Goal: Information Seeking & Learning: Learn about a topic

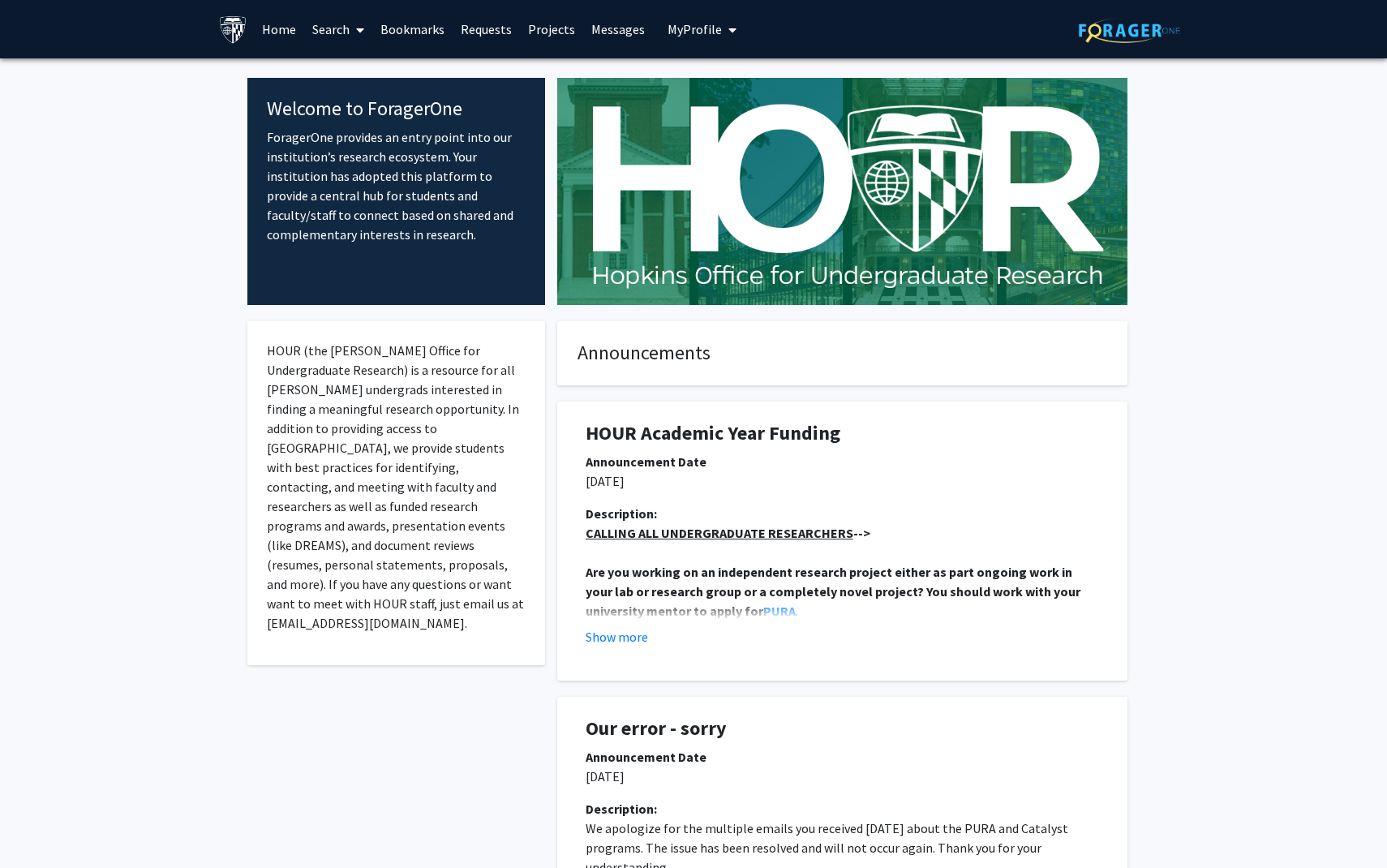
click at [478, 30] on link "Requests" at bounding box center [486, 29] width 67 height 57
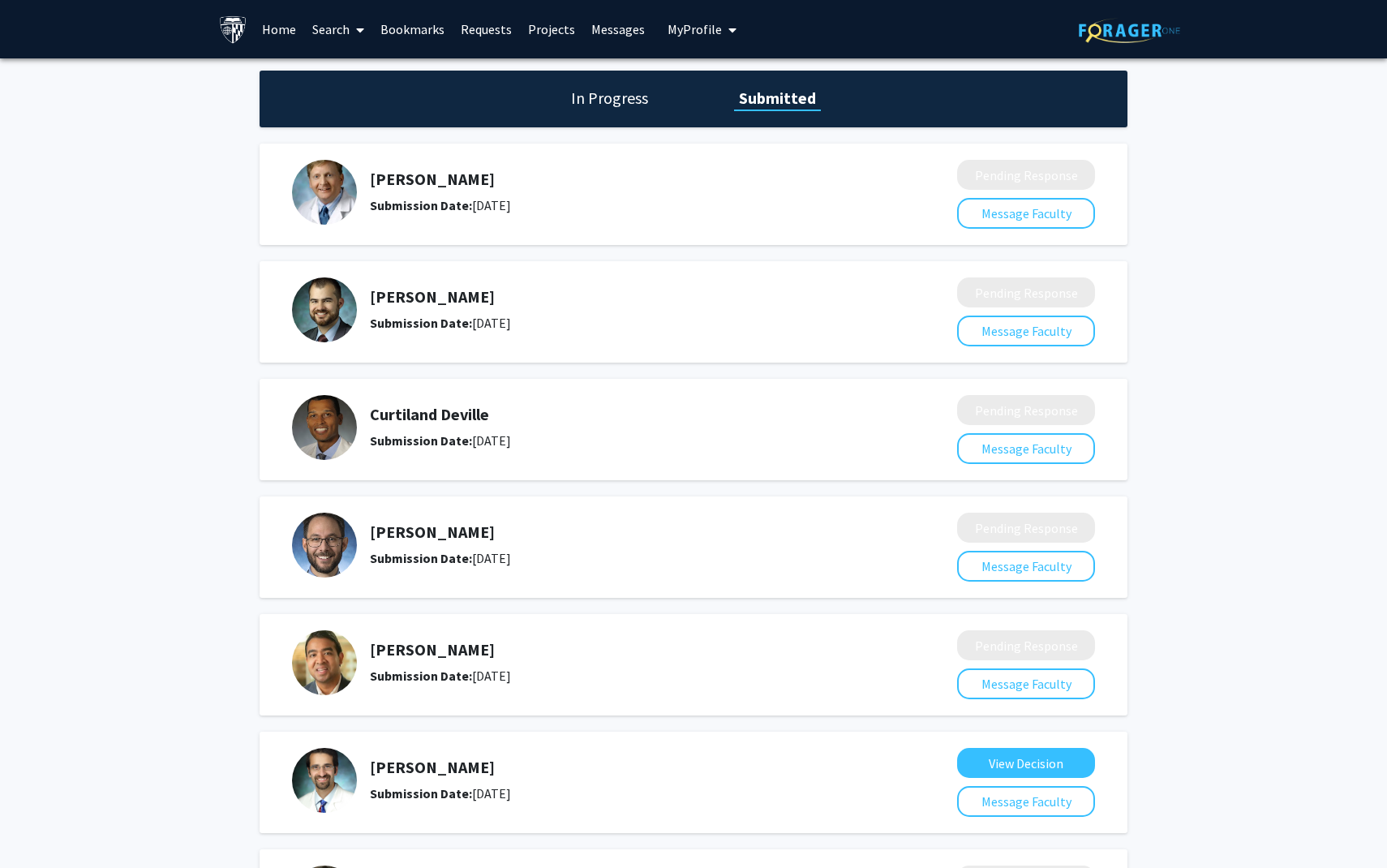
click at [327, 26] on link "Search" at bounding box center [338, 29] width 68 height 57
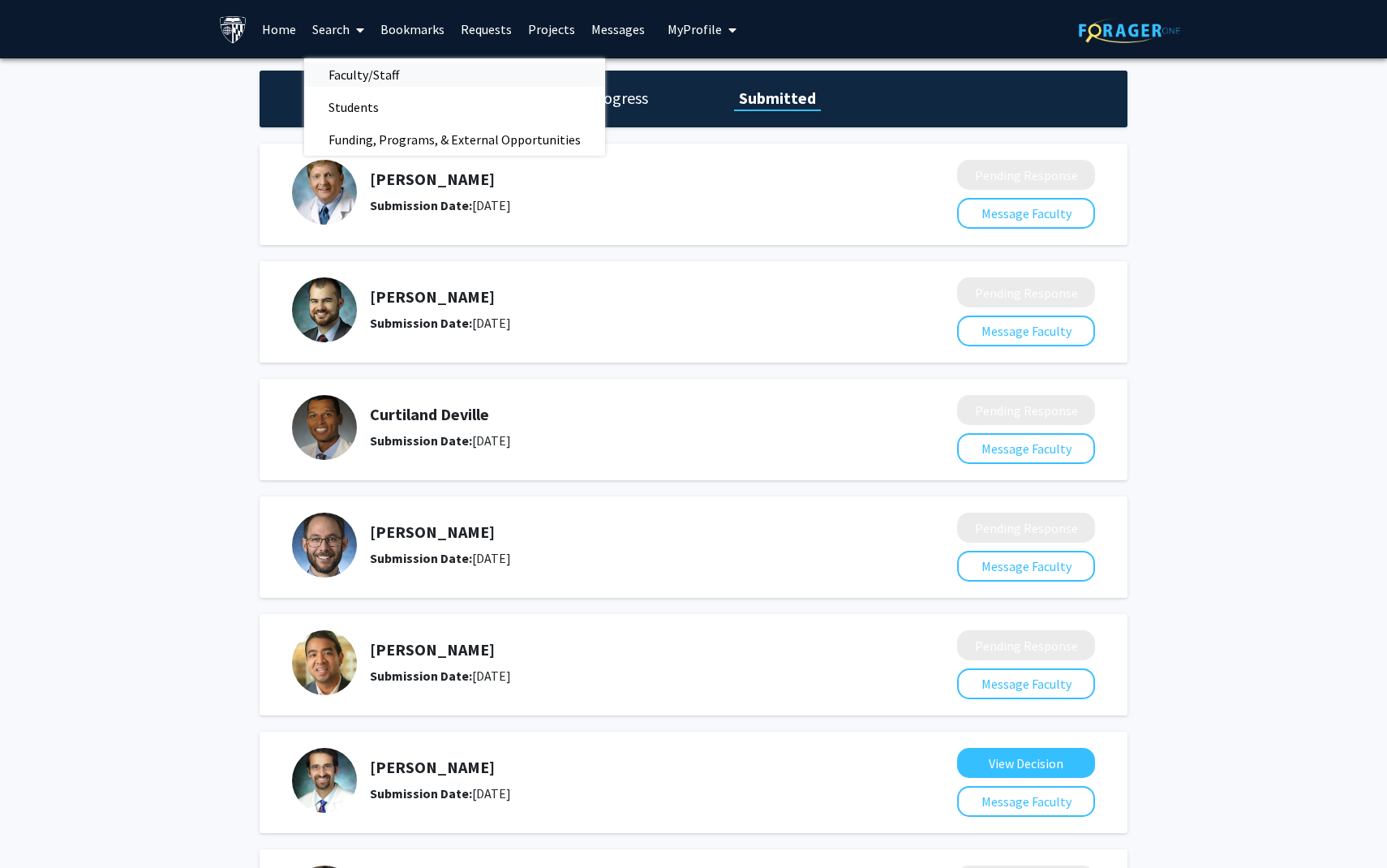
click at [337, 69] on span "Faculty/Staff" at bounding box center [364, 75] width 119 height 32
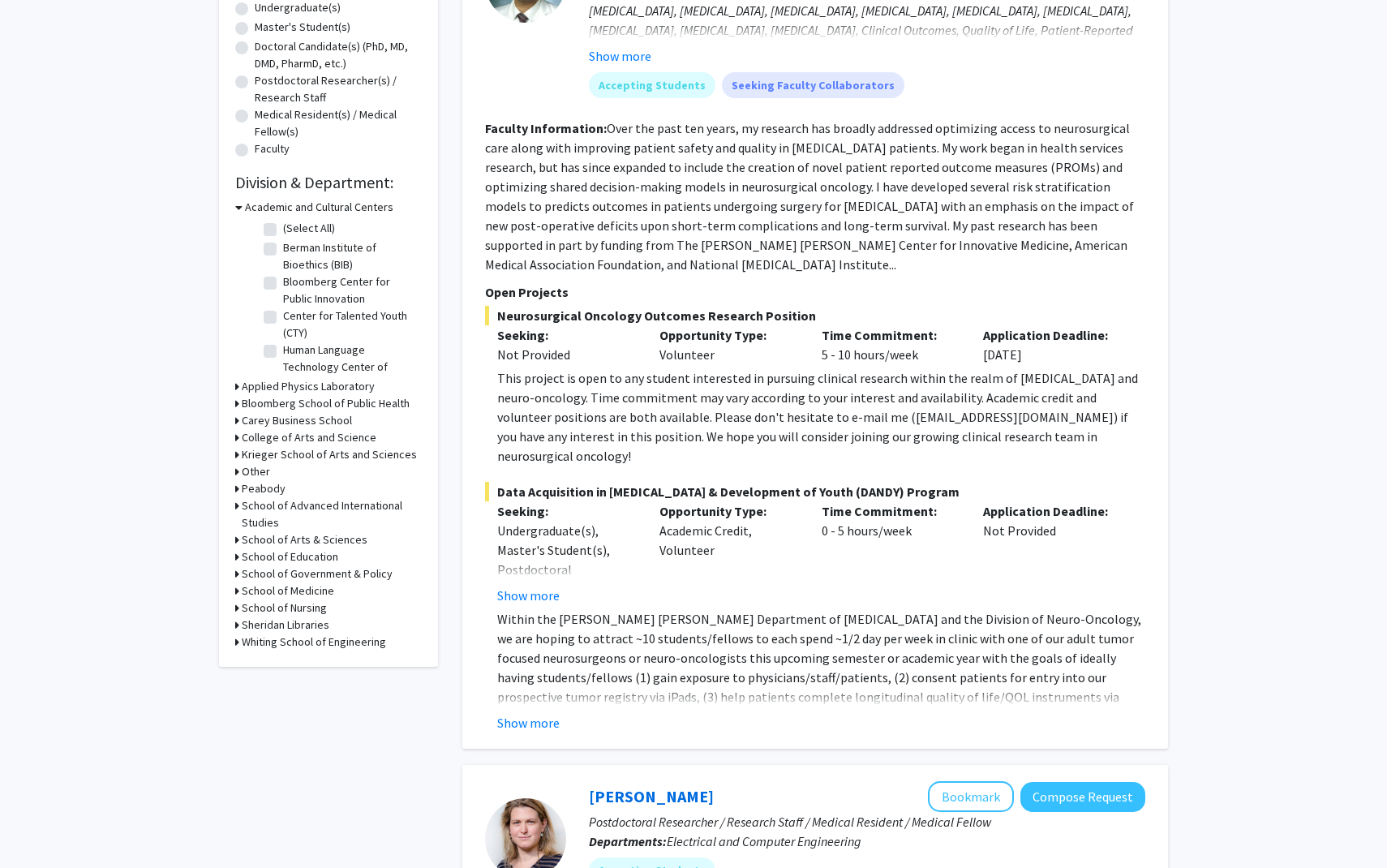
scroll to position [330, 0]
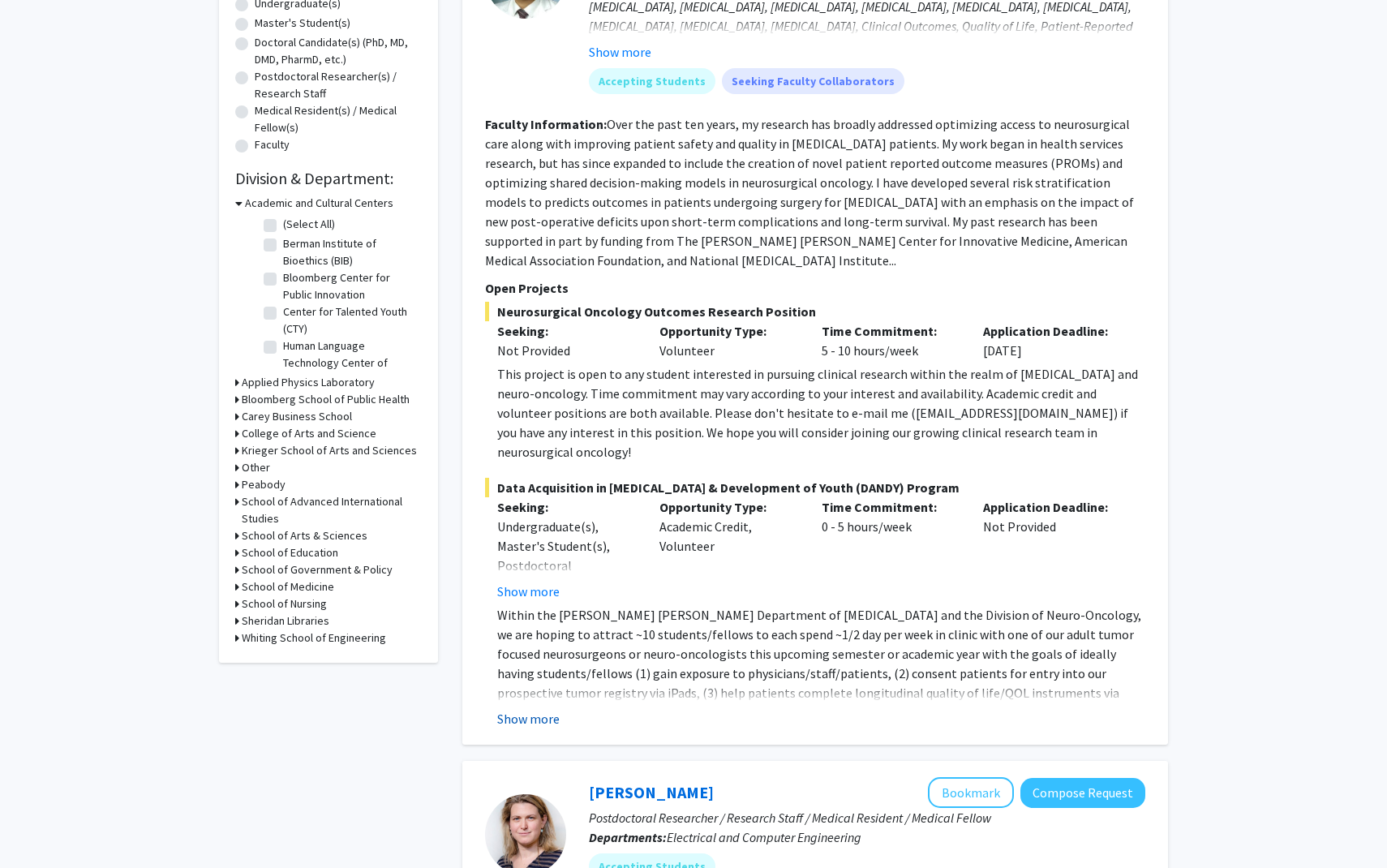
click at [543, 709] on button "Show more" at bounding box center [528, 718] width 62 height 20
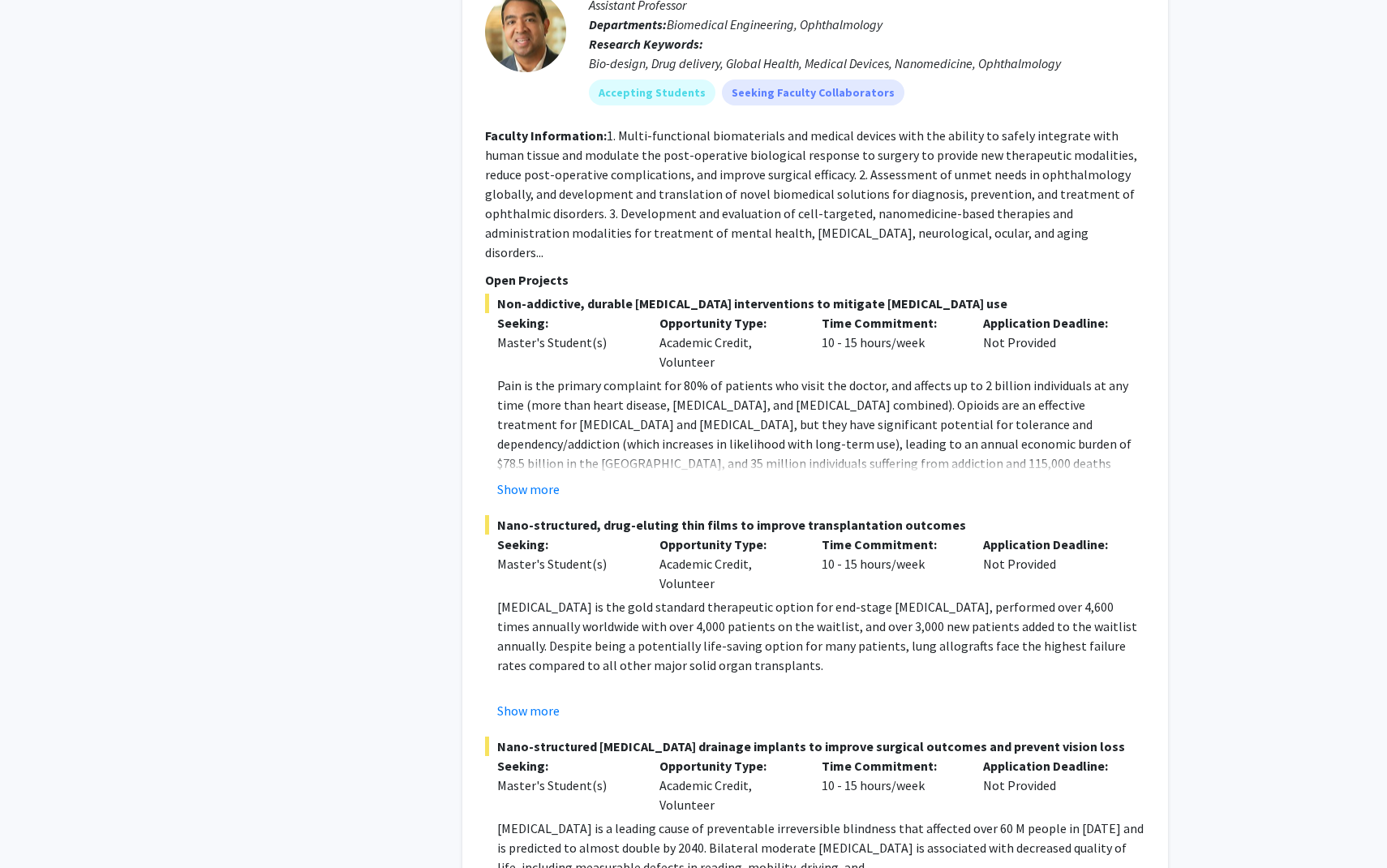
scroll to position [7969, 0]
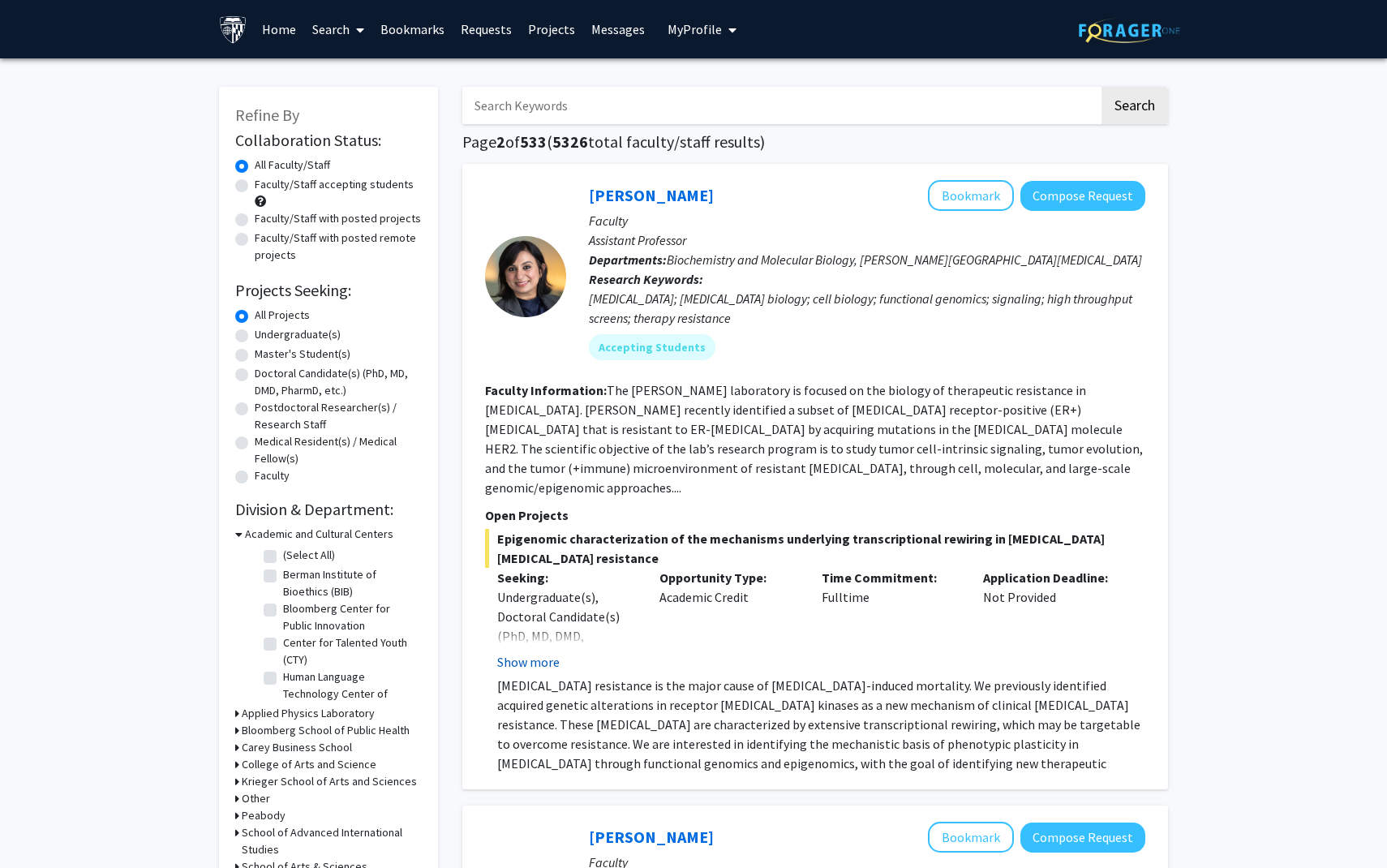
click at [529, 652] on button "Show more" at bounding box center [528, 662] width 62 height 20
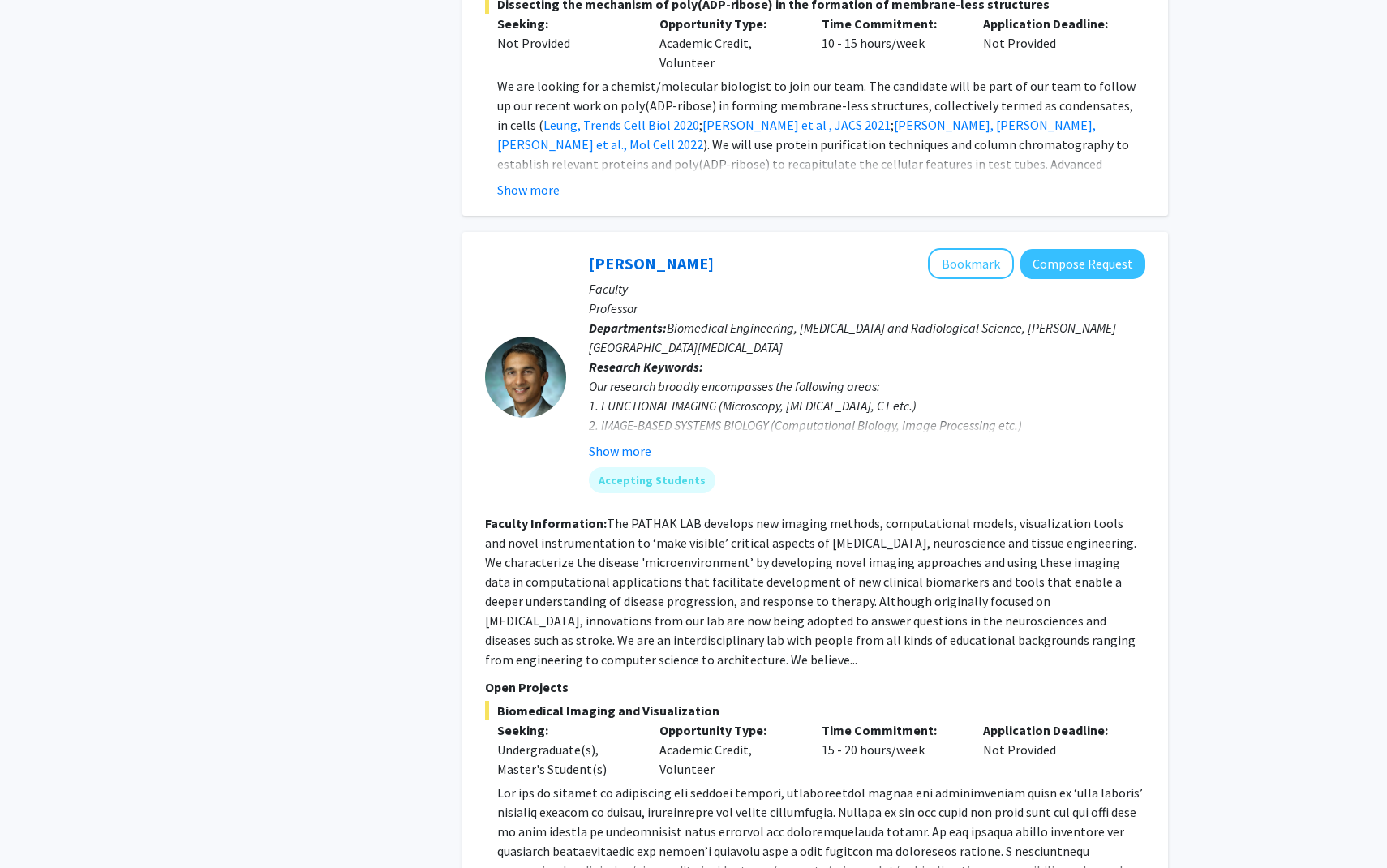
scroll to position [5136, 0]
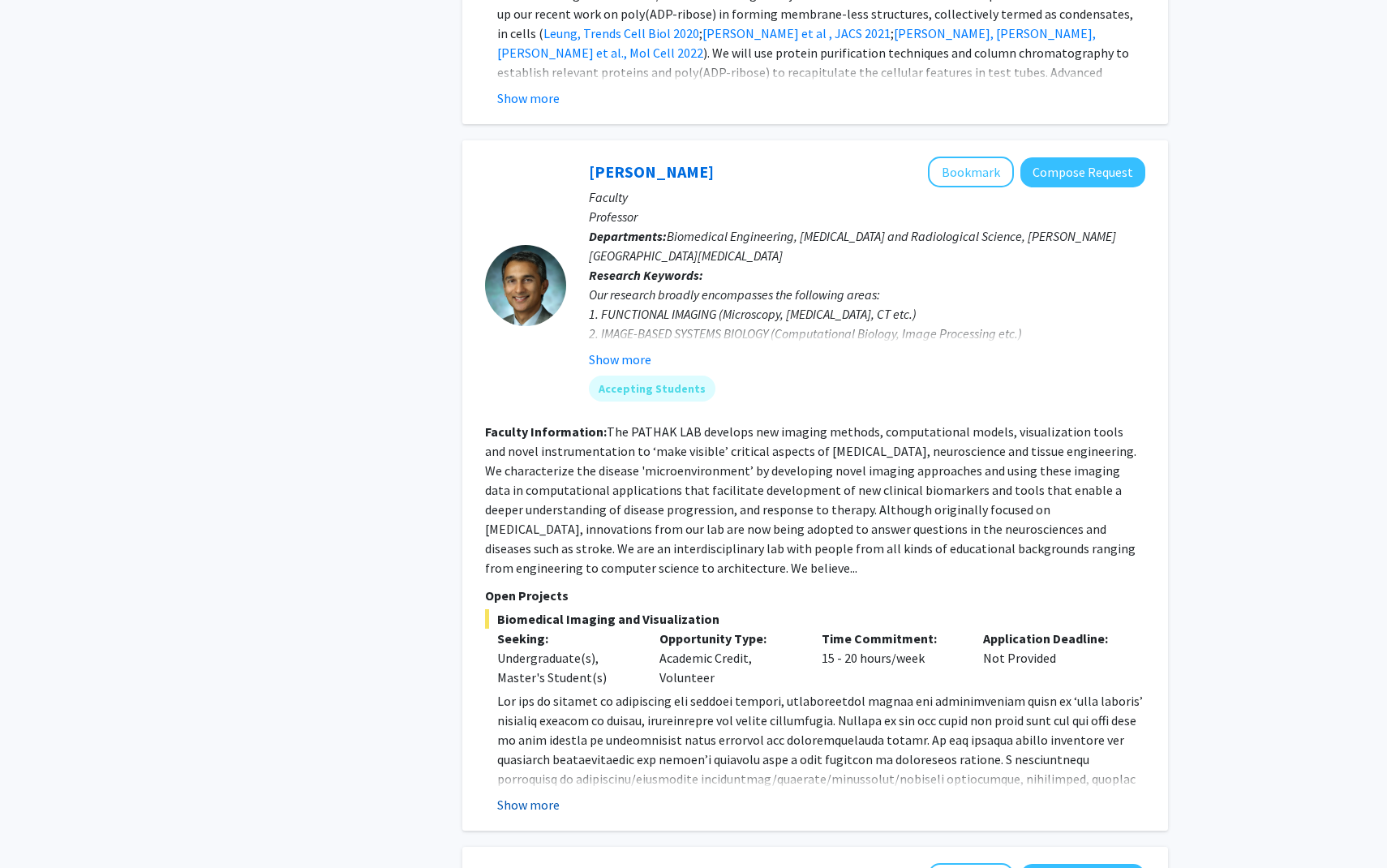
click at [537, 794] on button "Show more" at bounding box center [528, 804] width 62 height 20
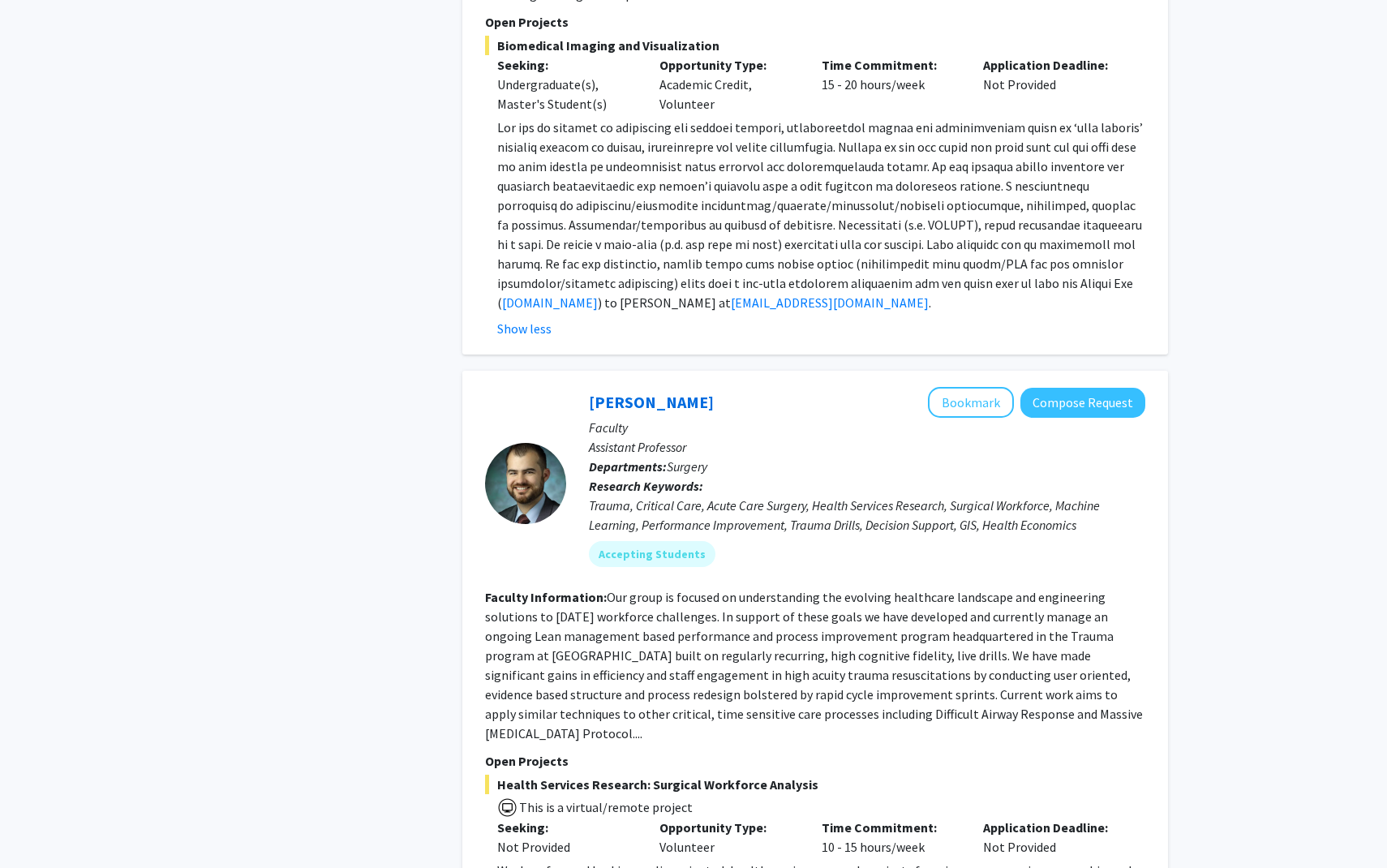
scroll to position [5838, 0]
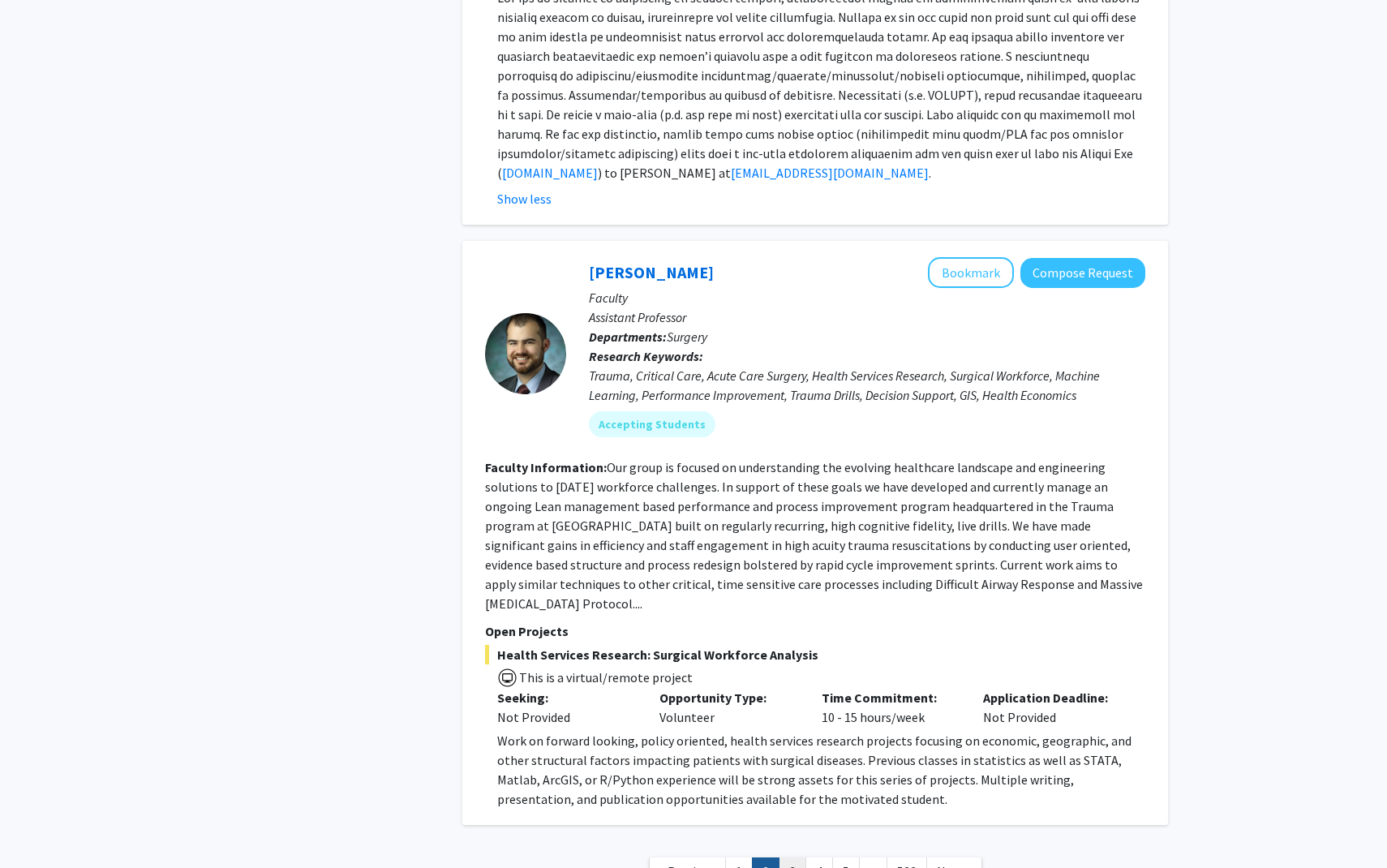
click at [792, 857] on link "3" at bounding box center [791, 871] width 27 height 28
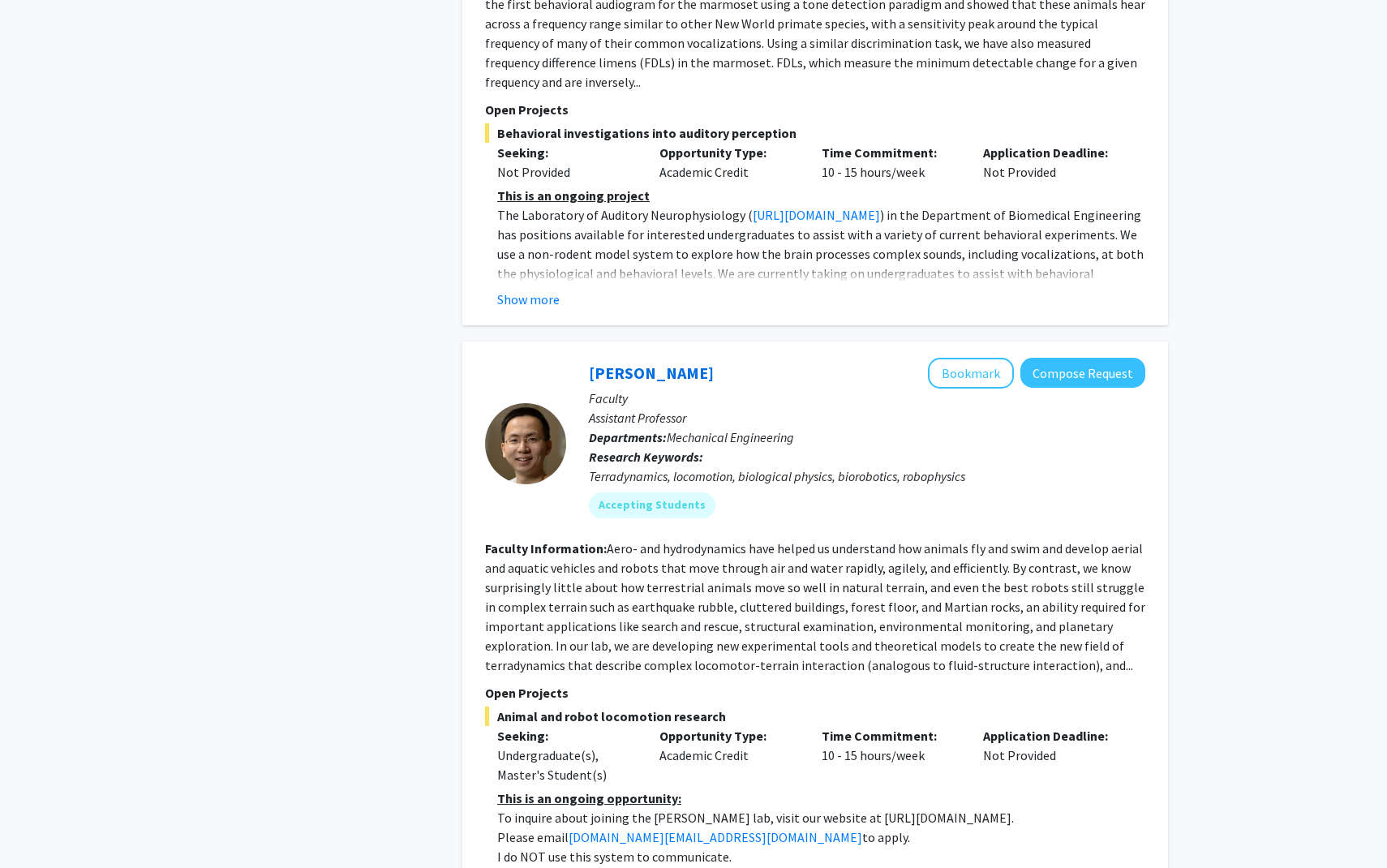
scroll to position [2277, 0]
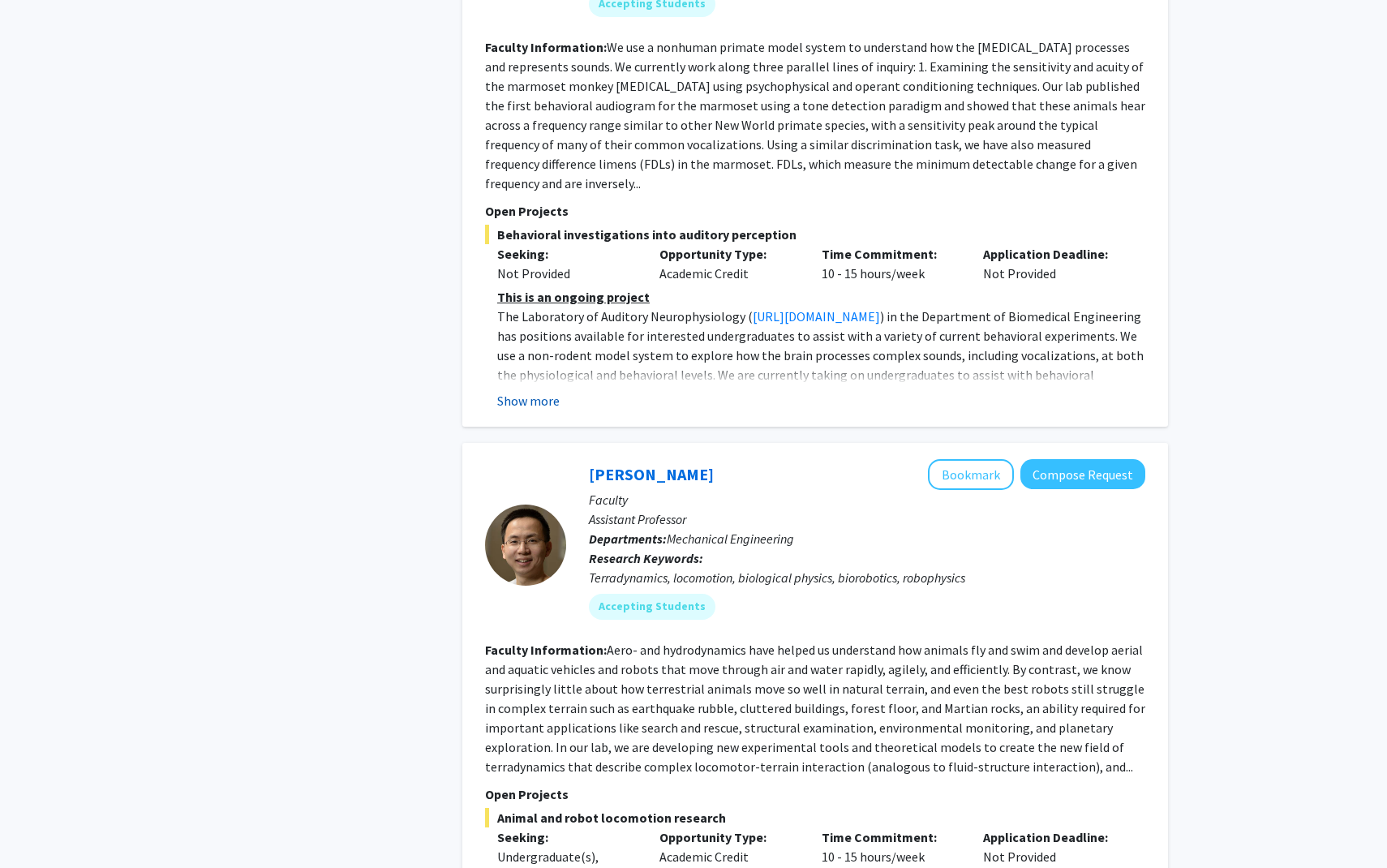
click at [548, 391] on button "Show more" at bounding box center [528, 400] width 62 height 20
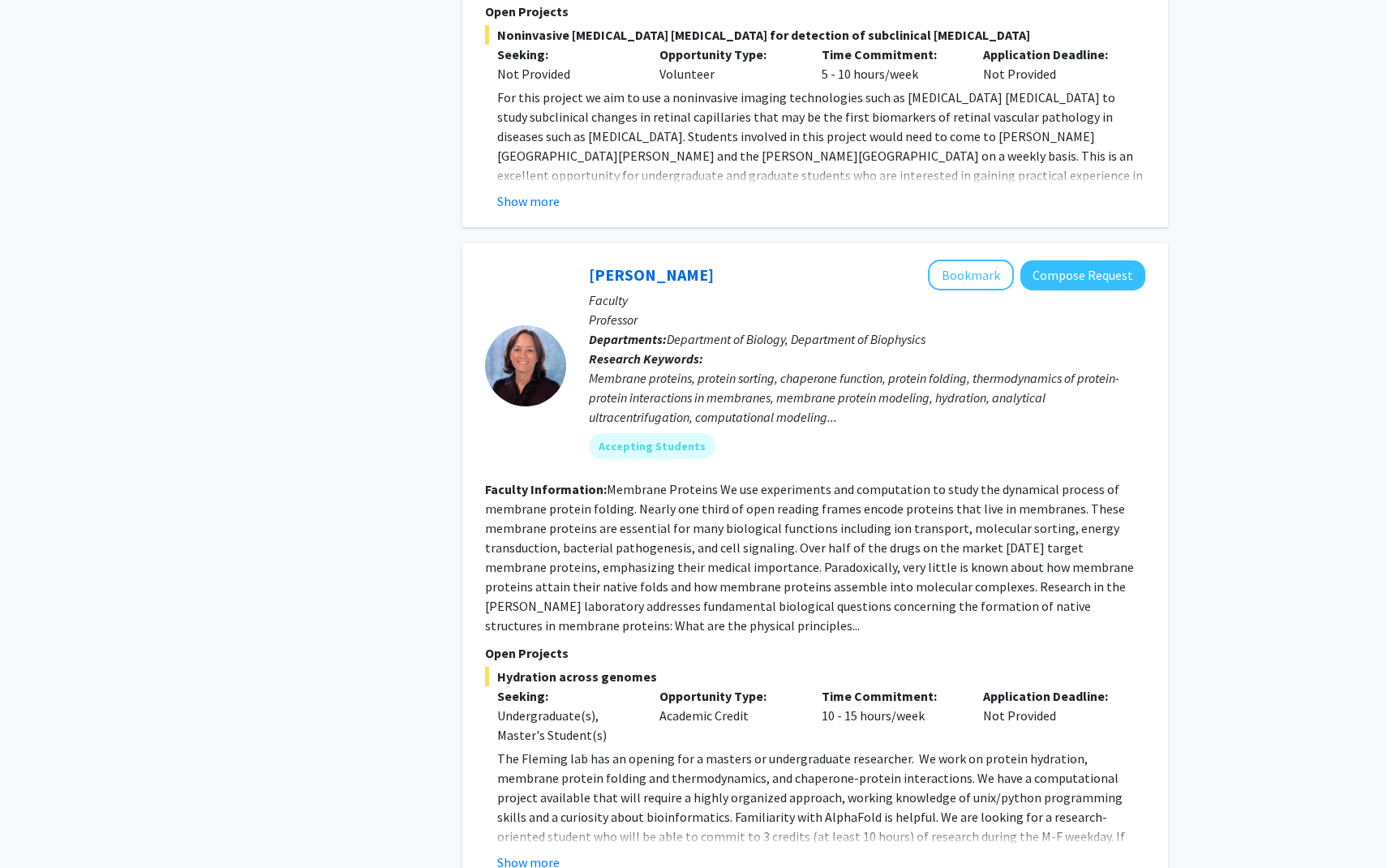
scroll to position [5685, 0]
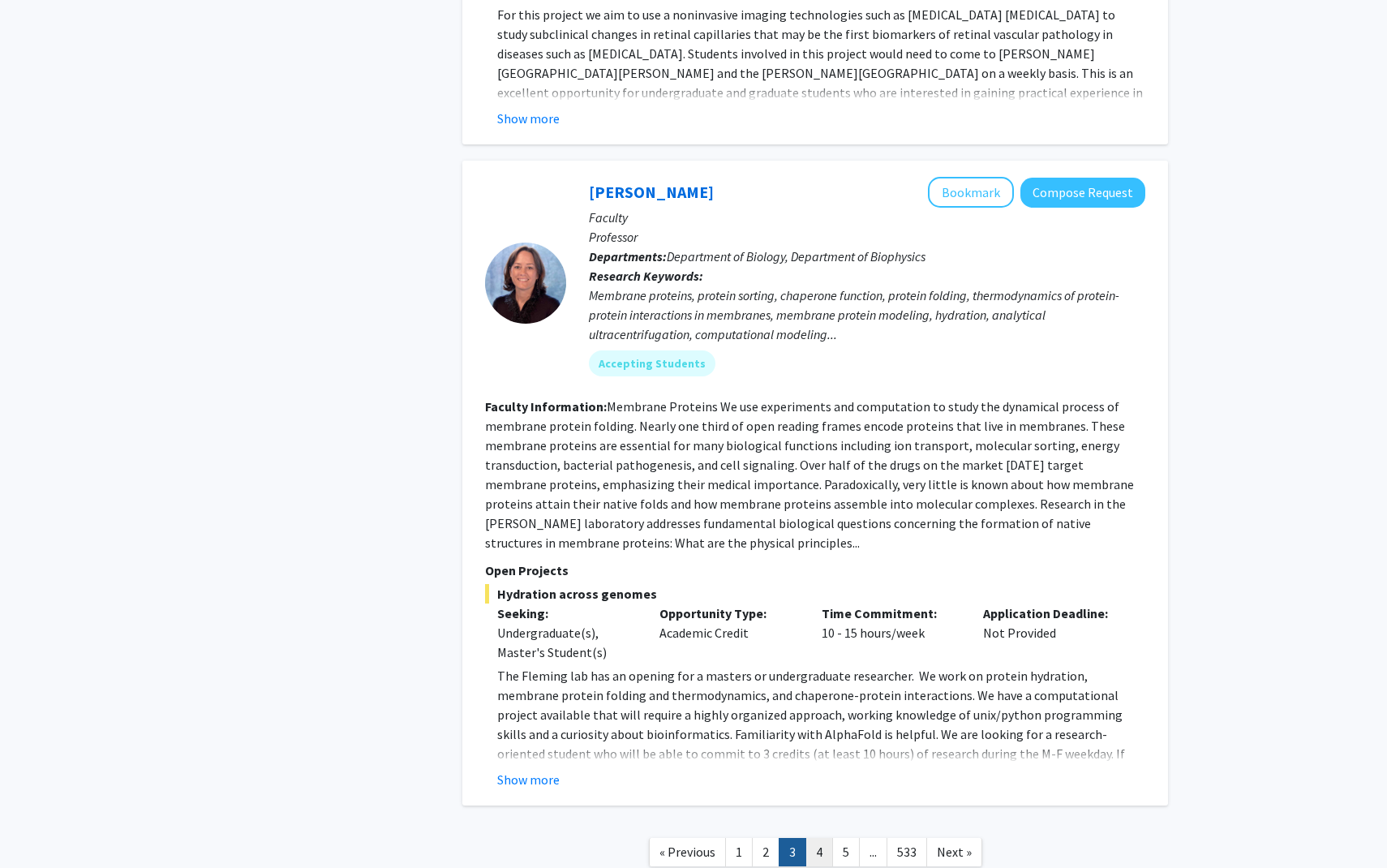
click at [811, 838] on link "4" at bounding box center [819, 852] width 27 height 28
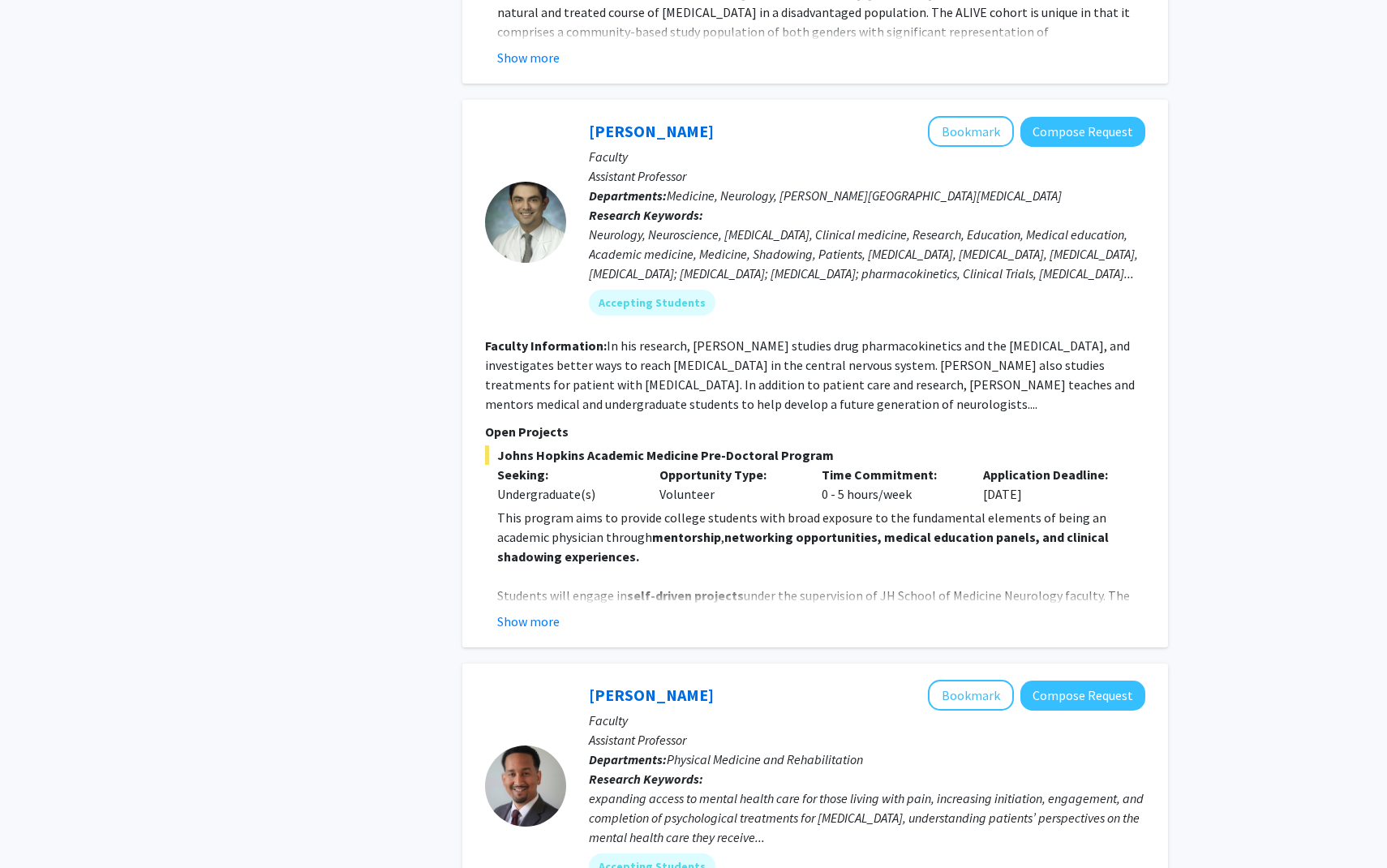
scroll to position [4452, 0]
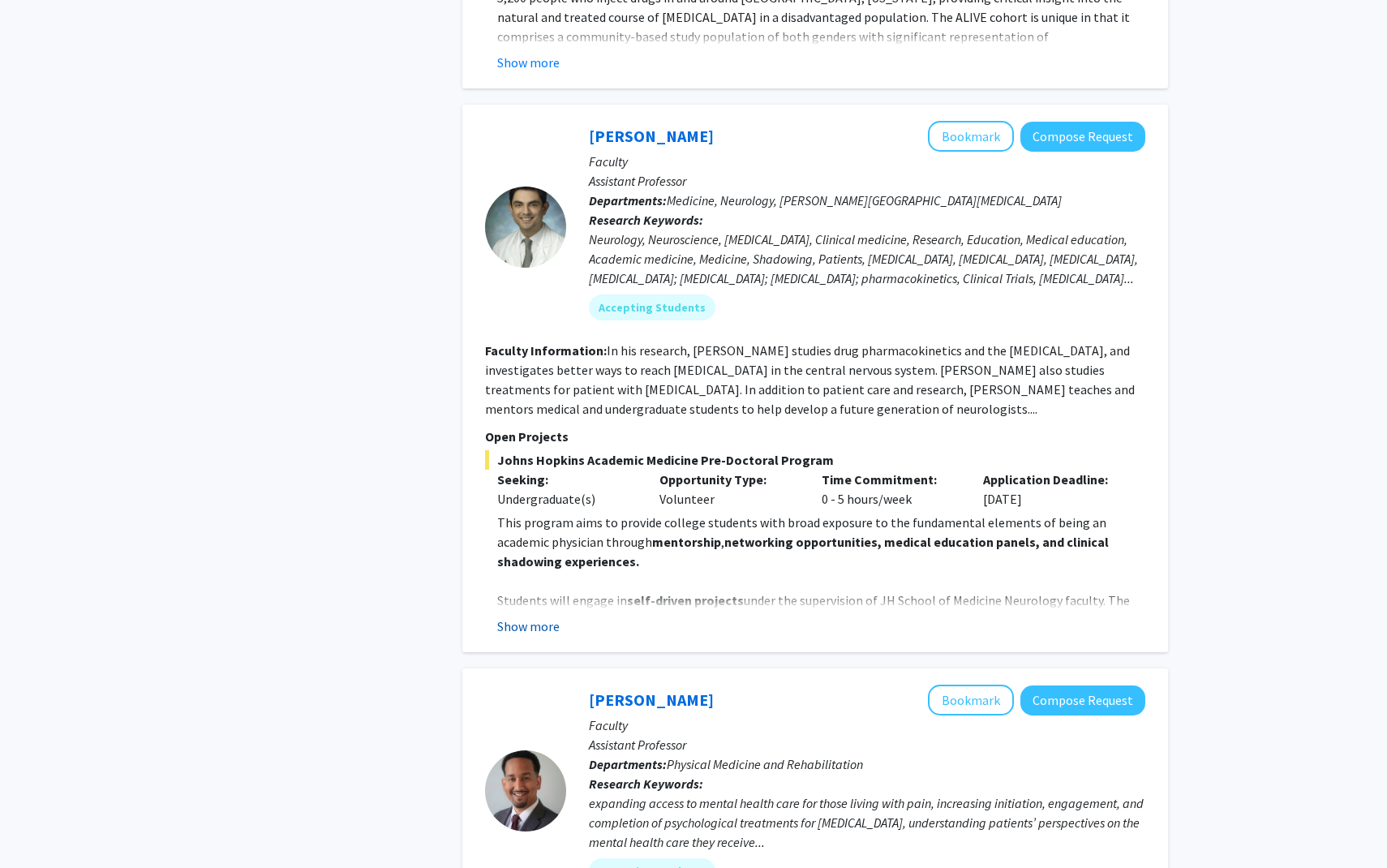
click at [527, 616] on button "Show more" at bounding box center [528, 626] width 62 height 20
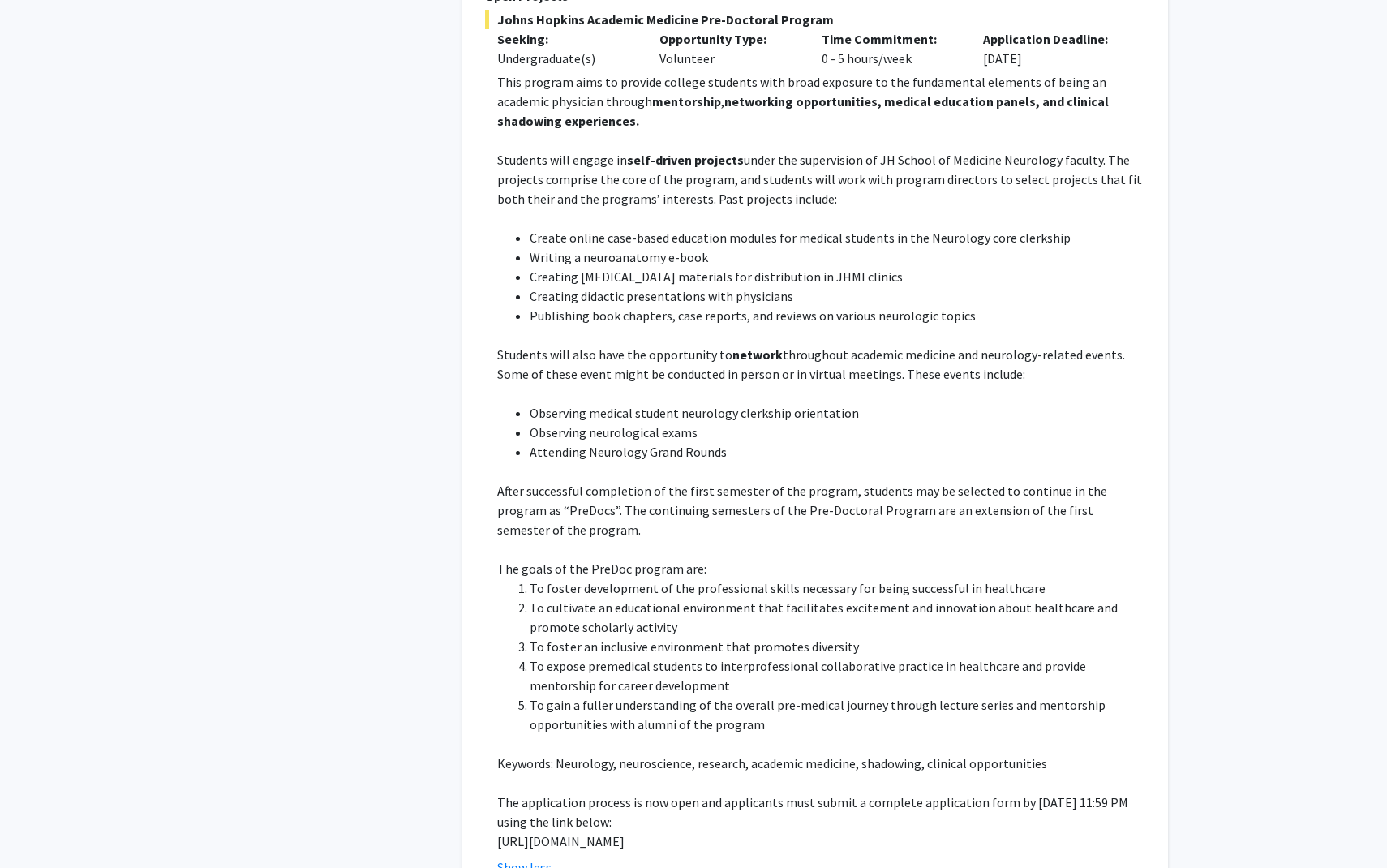
scroll to position [4905, 0]
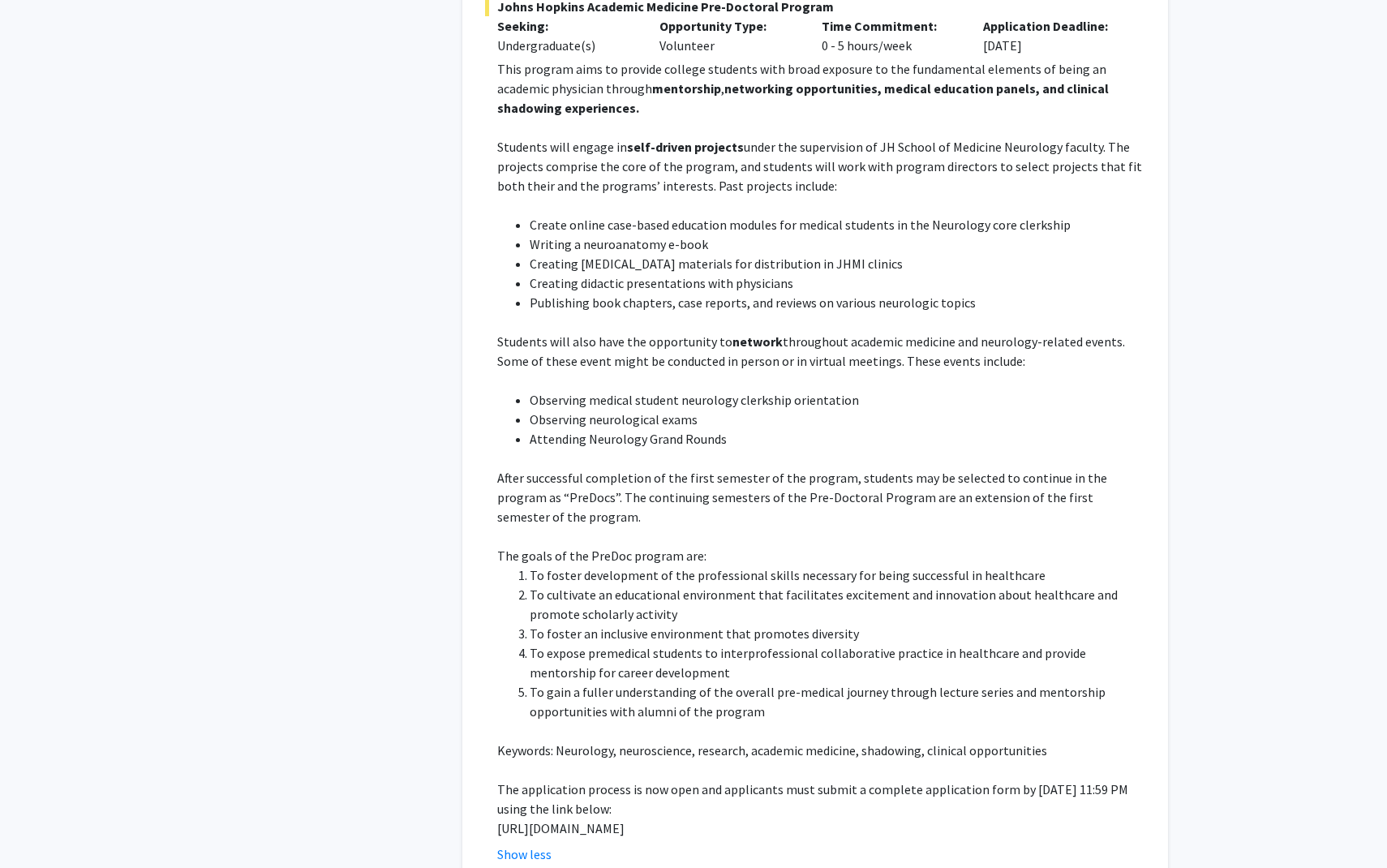
drag, startPoint x: 570, startPoint y: 693, endPoint x: 495, endPoint y: 665, distance: 80.1
click at [495, 665] on fg-read-more "This program aims to provide college students with broad exposure to the fundam…" at bounding box center [814, 462] width 660 height 805
copy p "[URL][DOMAIN_NAME]"
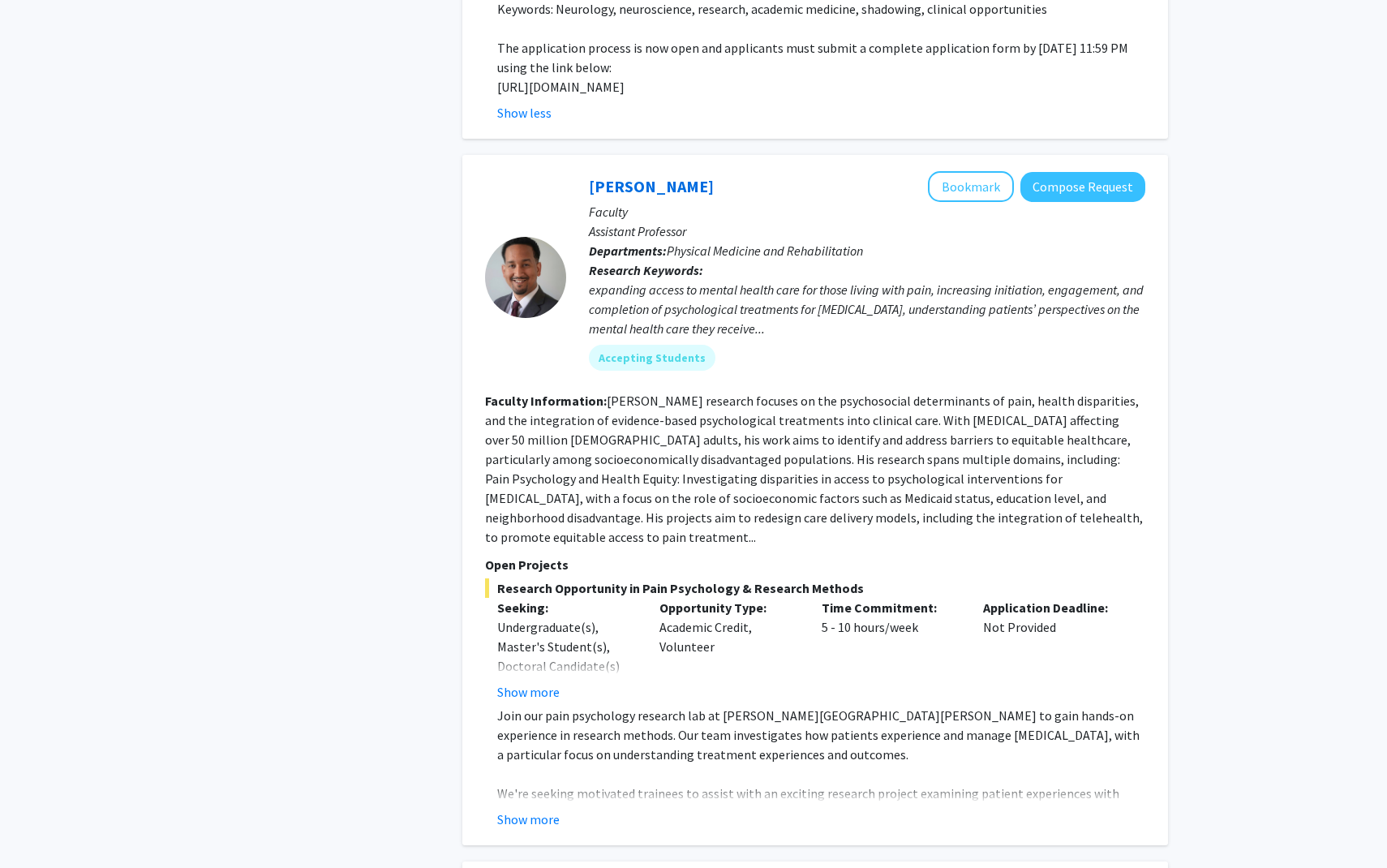
scroll to position [5647, 0]
click at [535, 681] on button "Show more" at bounding box center [528, 690] width 62 height 20
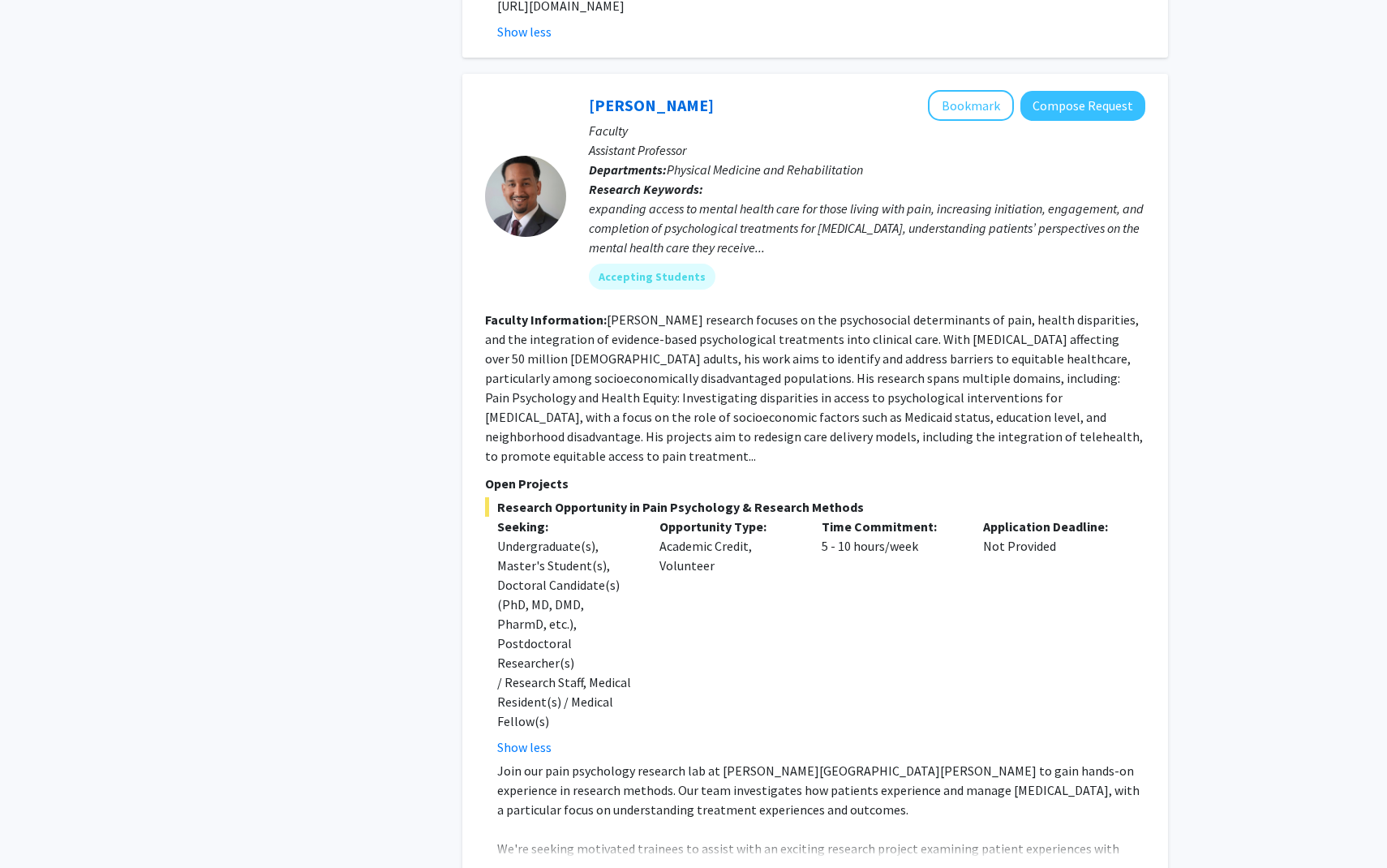
scroll to position [5747, 0]
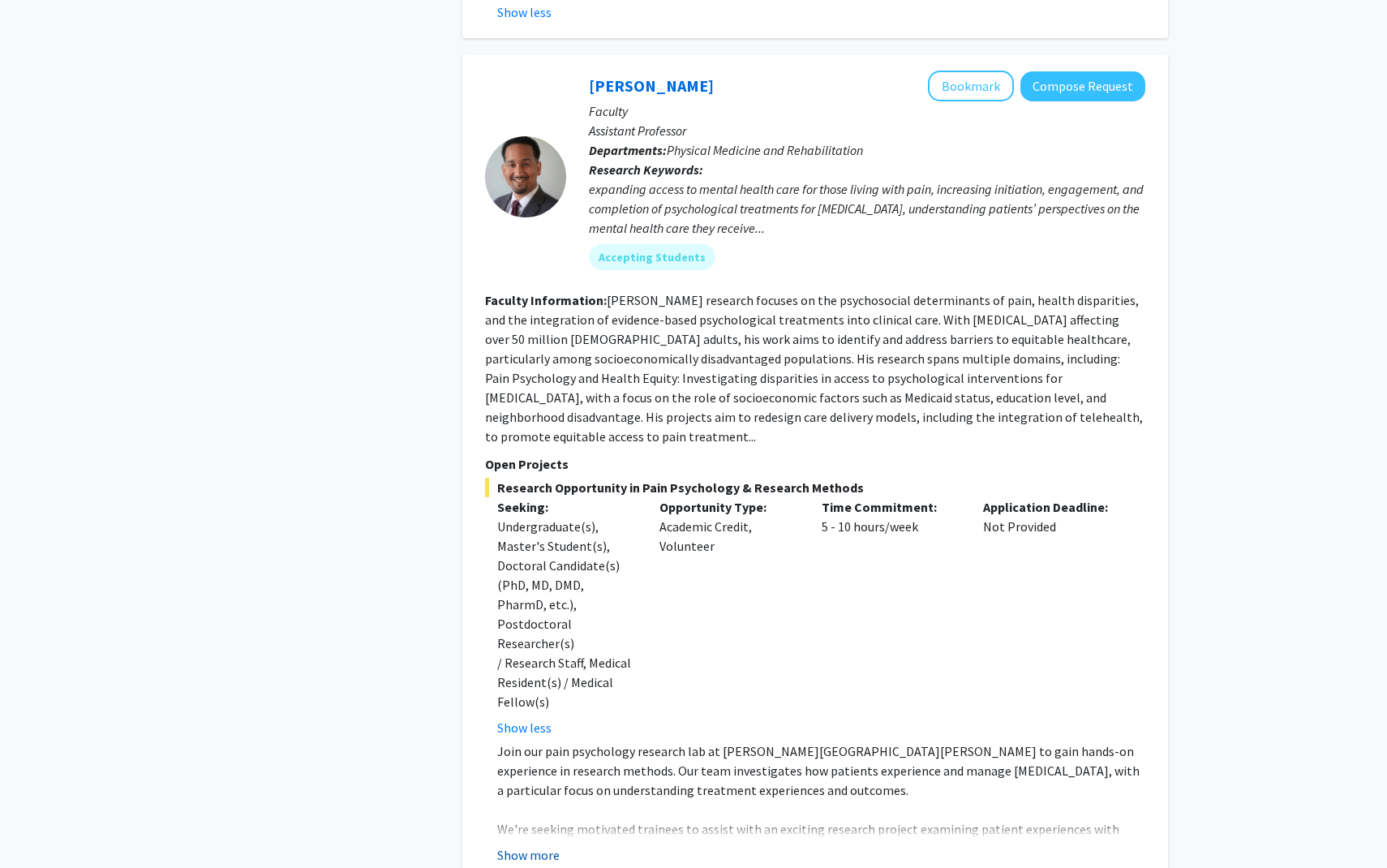
click at [526, 845] on button "Show more" at bounding box center [528, 855] width 62 height 20
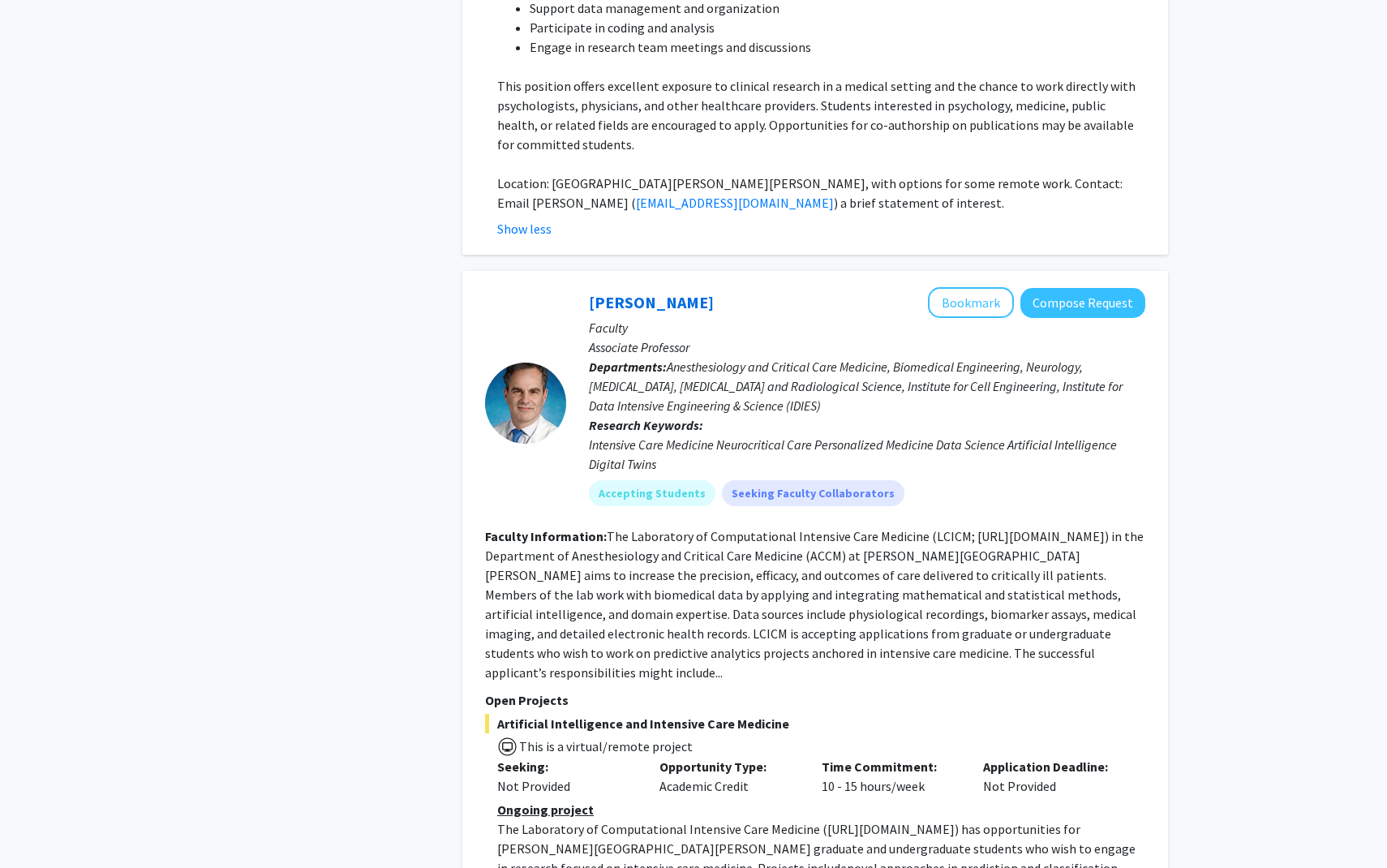
scroll to position [6669, 0]
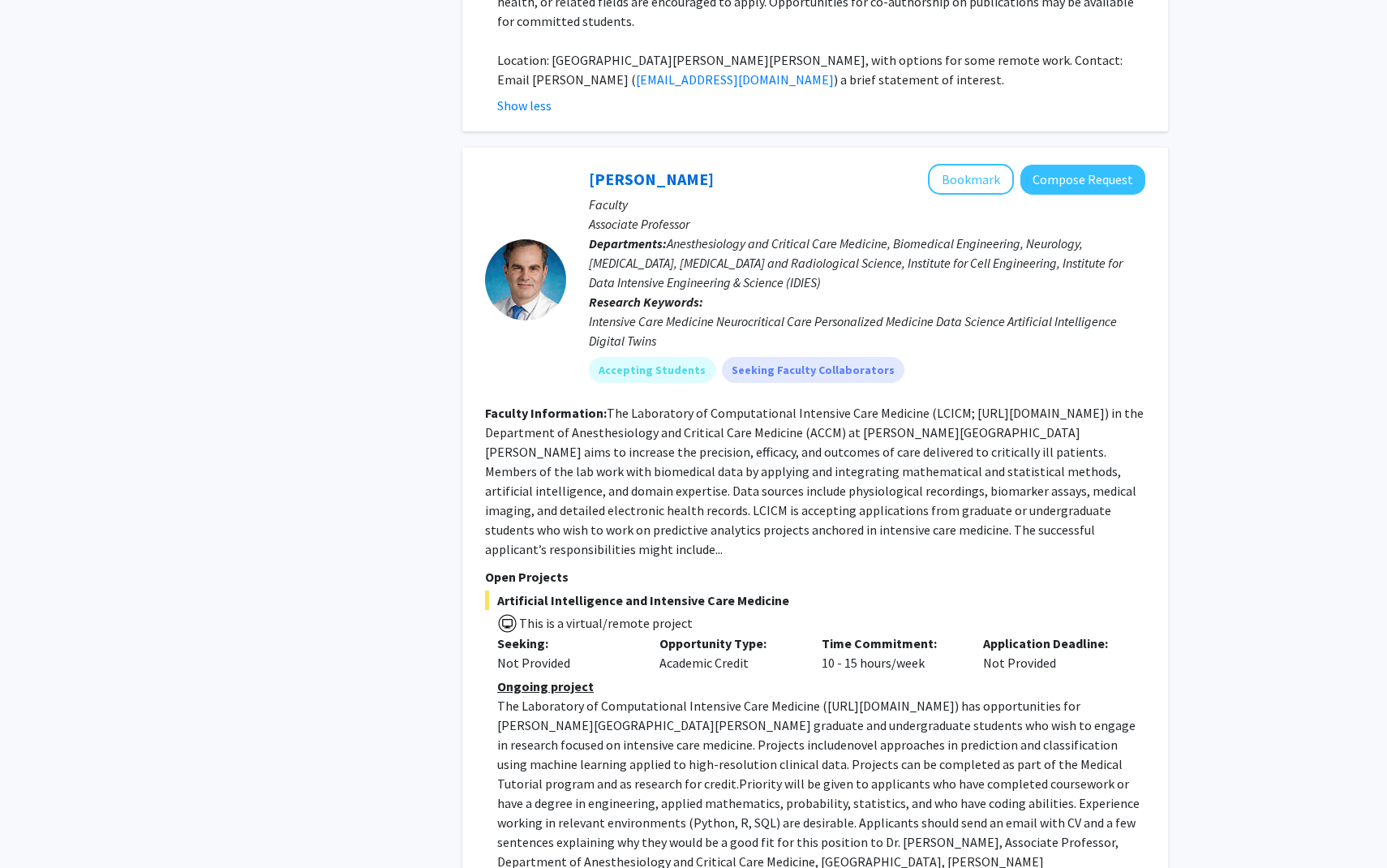
scroll to position [6798, 0]
